Goal: Task Accomplishment & Management: Manage account settings

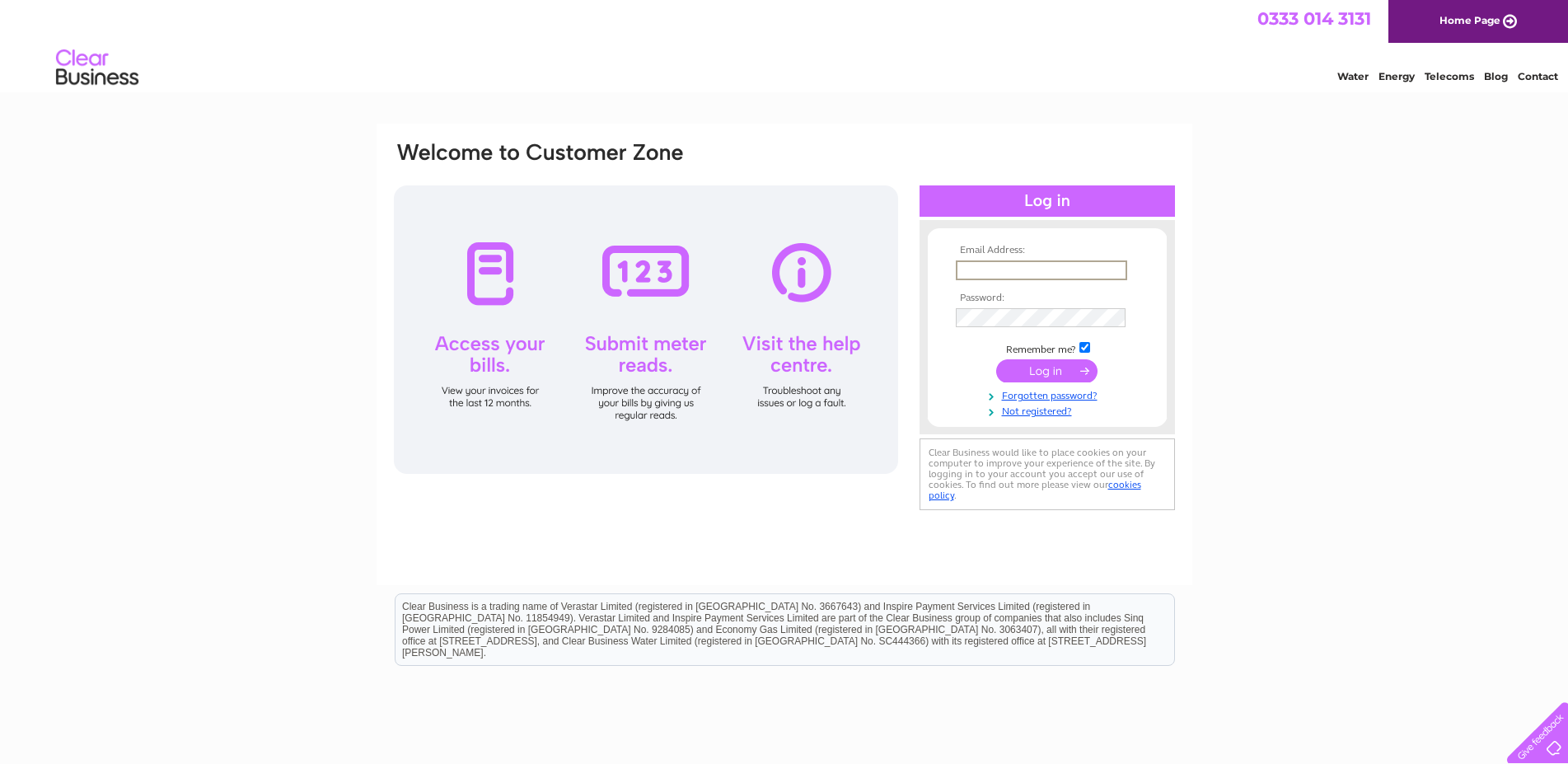
click at [1023, 267] on input "text" at bounding box center [1041, 269] width 171 height 19
click at [973, 277] on input "text" at bounding box center [1041, 269] width 171 height 19
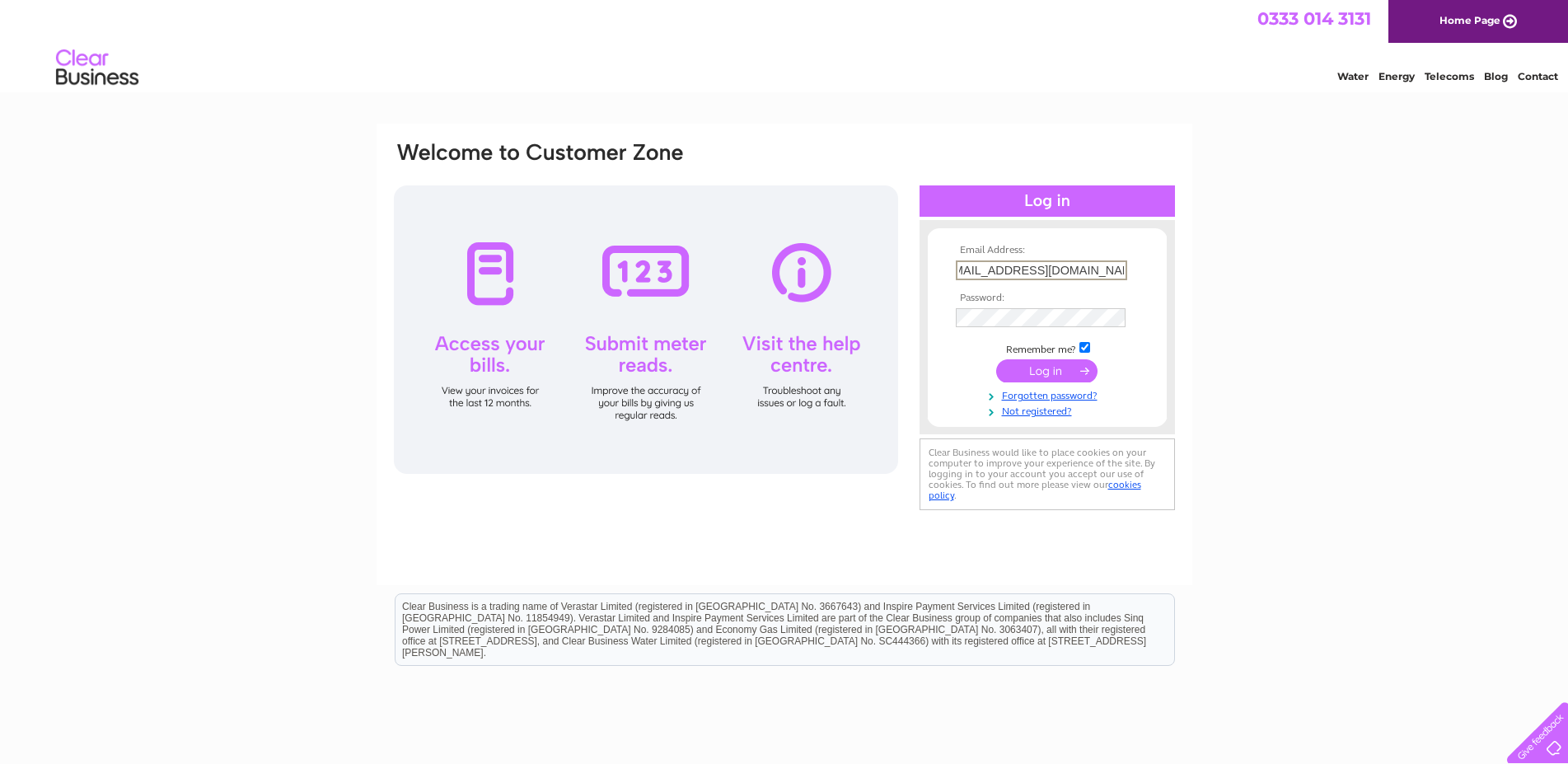
scroll to position [0, 22]
type input "[EMAIL_ADDRESS][DOMAIN_NAME]"
click at [972, 312] on td at bounding box center [1046, 316] width 191 height 27
click at [1025, 396] on link "Forgotten password?" at bounding box center [1049, 393] width 187 height 16
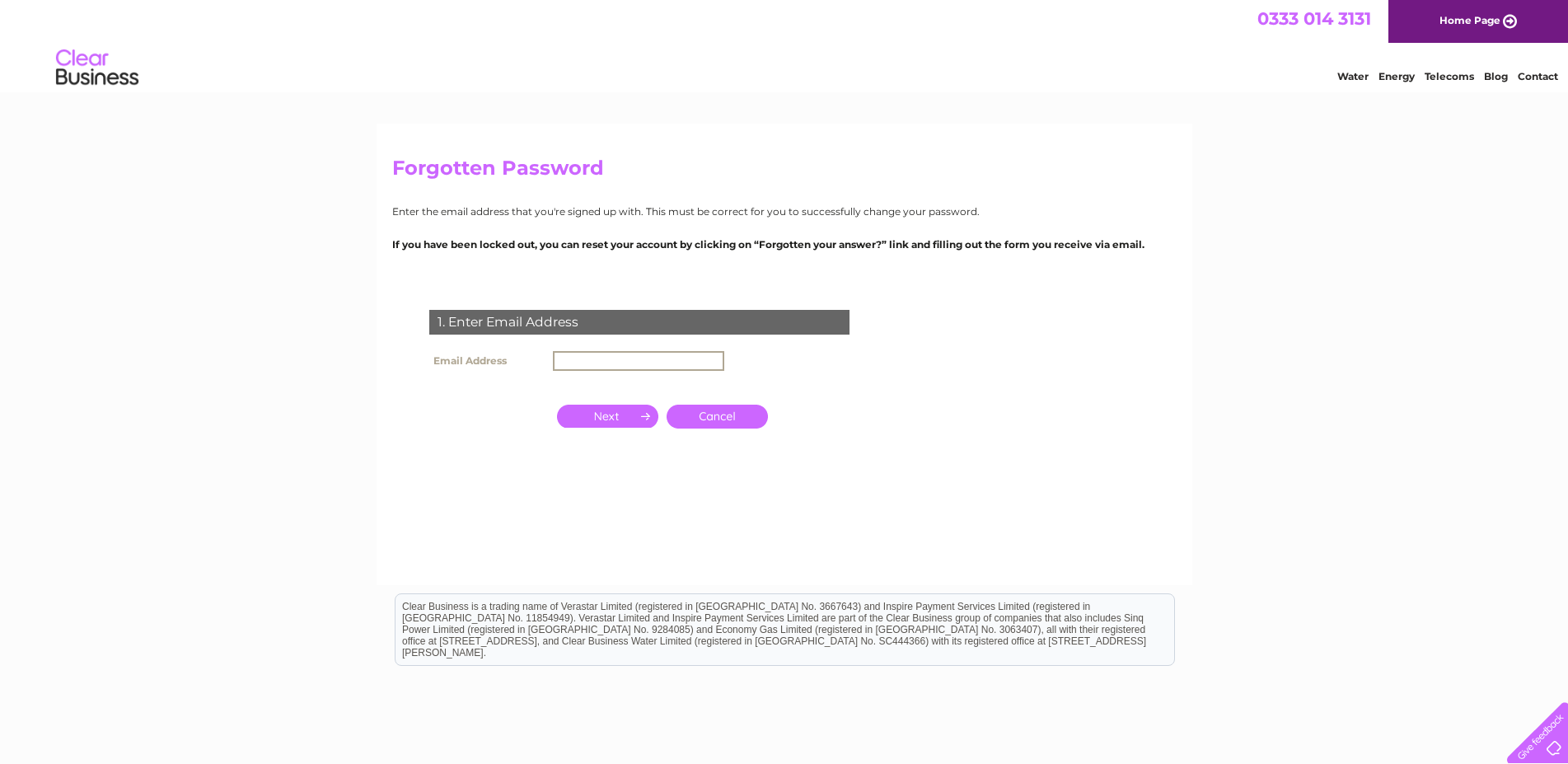
click at [603, 356] on input "text" at bounding box center [638, 360] width 171 height 19
click at [626, 413] on input "button" at bounding box center [608, 415] width 101 height 23
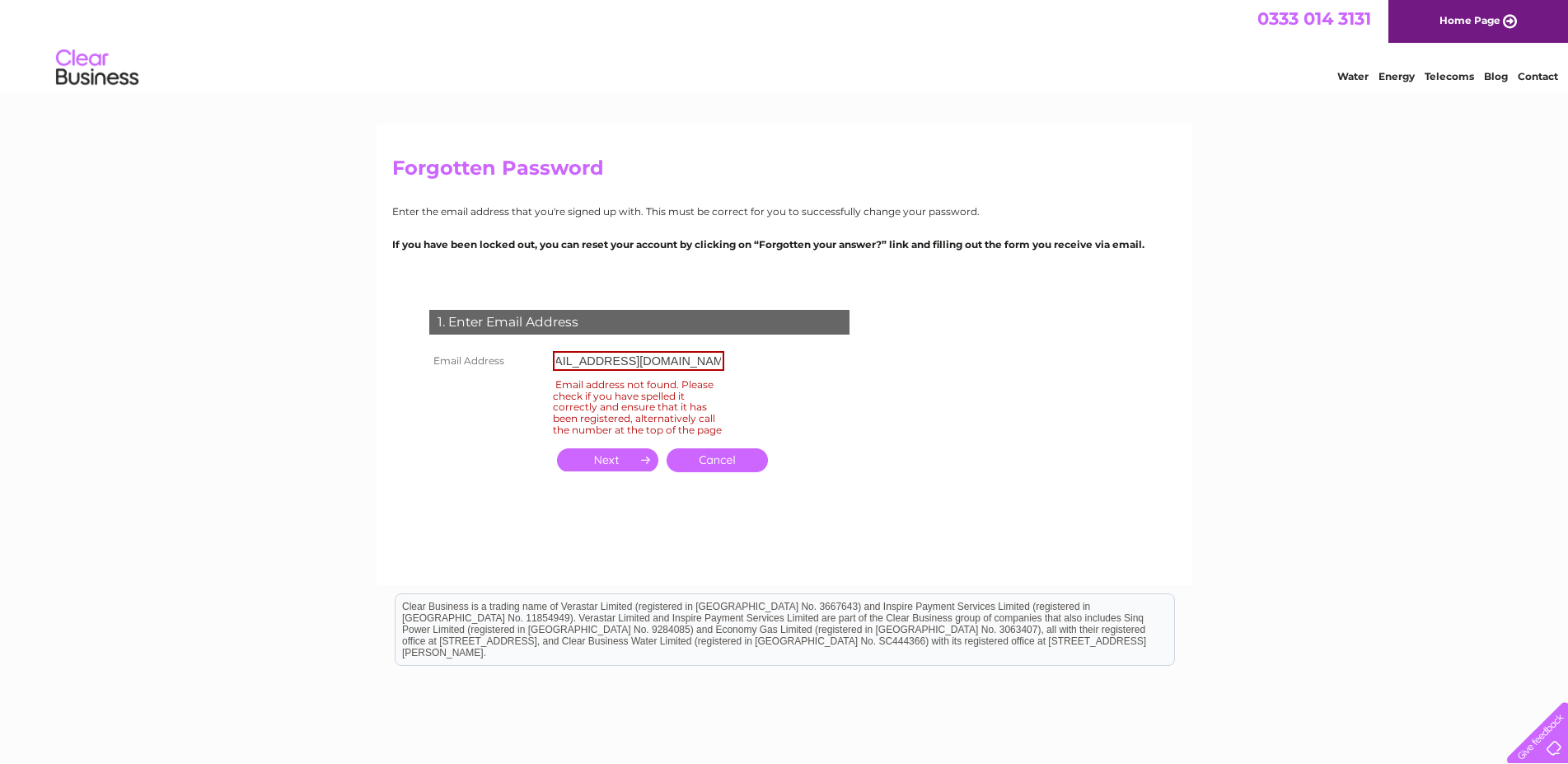
click at [554, 363] on input "[EMAIL_ADDRESS][DOMAIN_NAME]" at bounding box center [638, 360] width 171 height 19
click at [608, 471] on input "button" at bounding box center [608, 459] width 101 height 23
click at [719, 362] on input "[EMAIL_ADDRESS][DOMAIN_NAME]" at bounding box center [638, 360] width 171 height 19
type input "k"
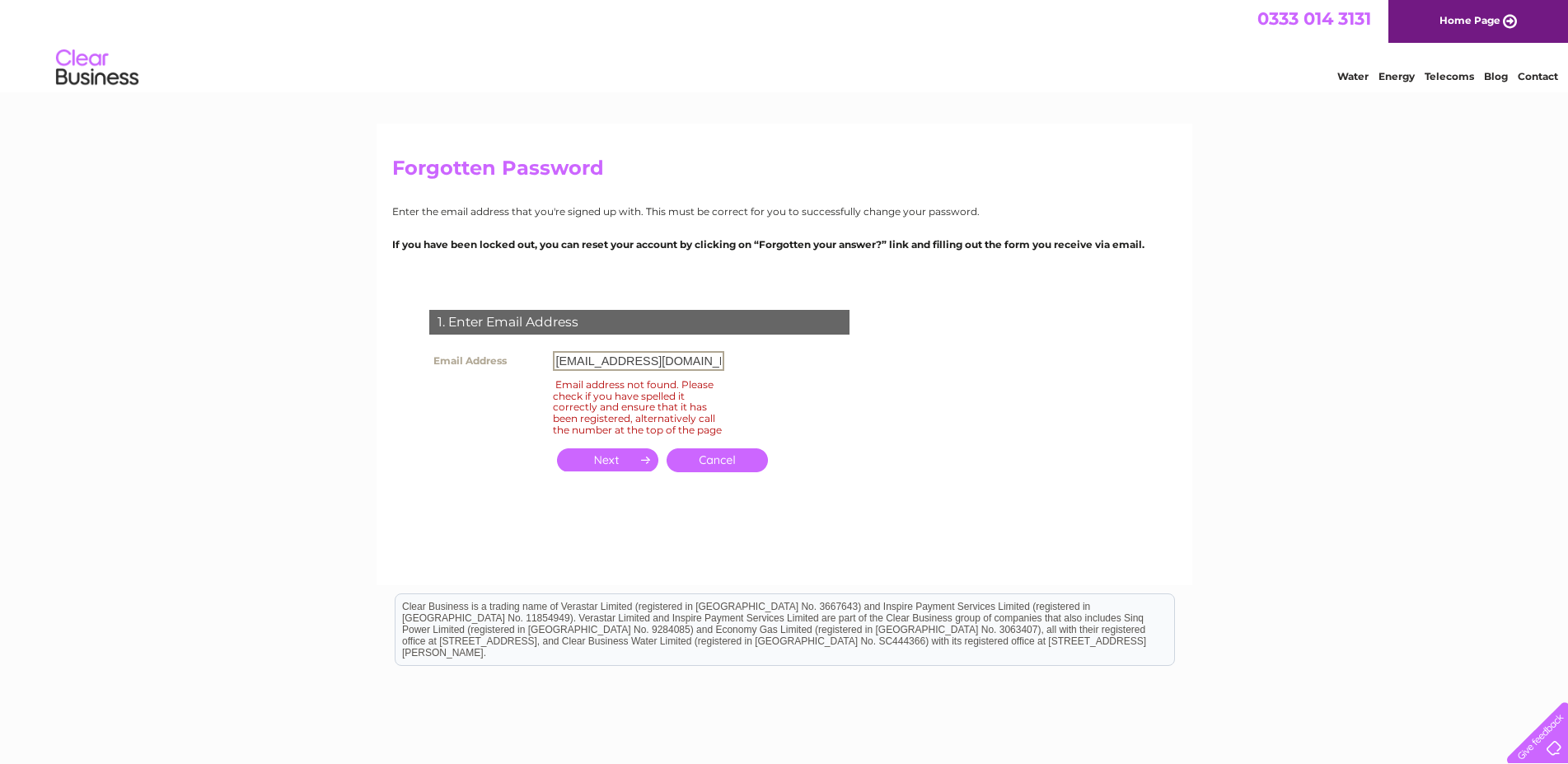
type input "[EMAIL_ADDRESS][DOMAIN_NAME]"
click at [599, 469] on input "button" at bounding box center [608, 459] width 101 height 23
click at [1535, 83] on link "Contact" at bounding box center [1538, 76] width 41 height 13
